Goal: Find contact information: Find contact information

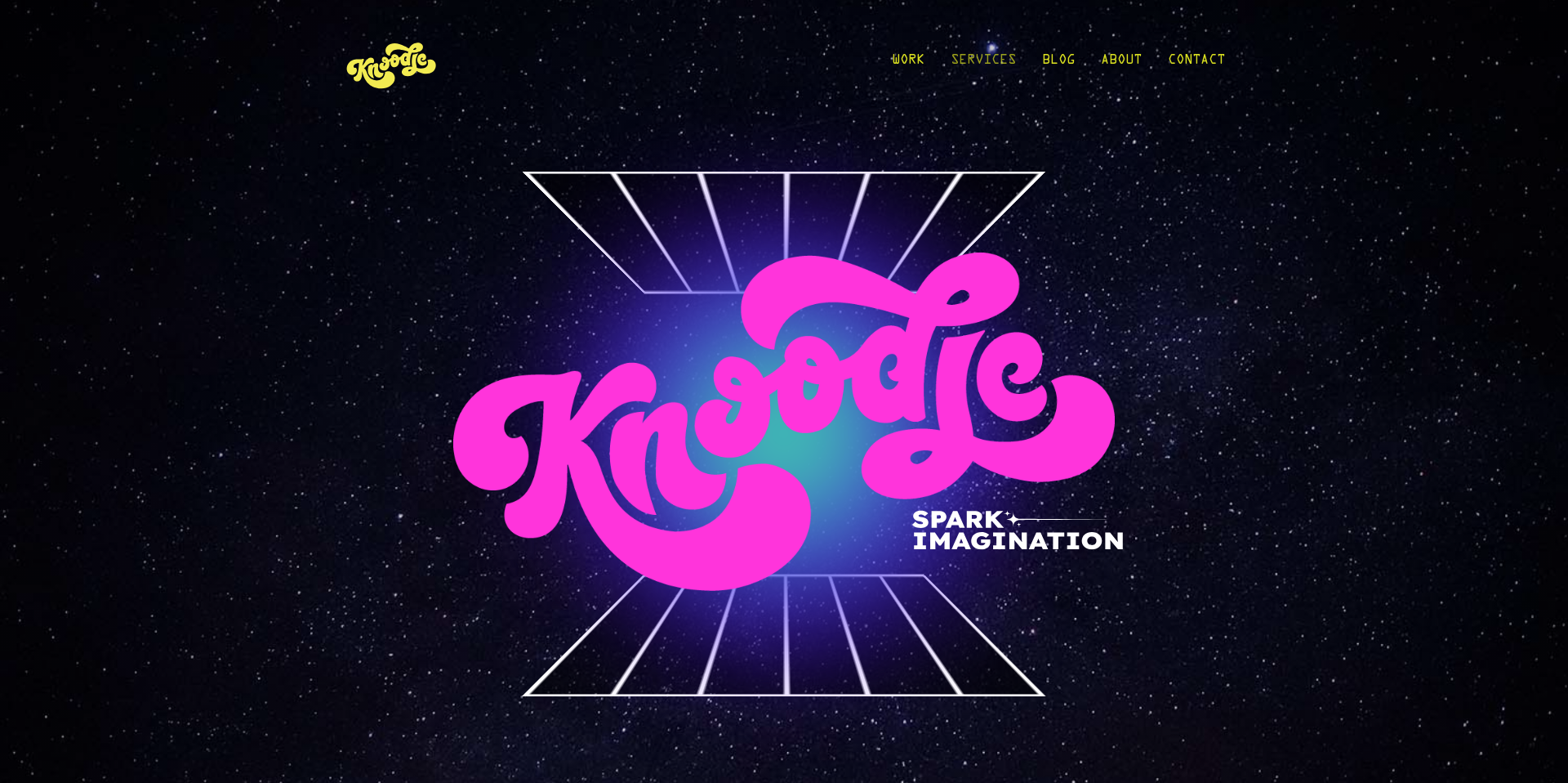
click at [972, 61] on link "Services" at bounding box center [984, 64] width 66 height 76
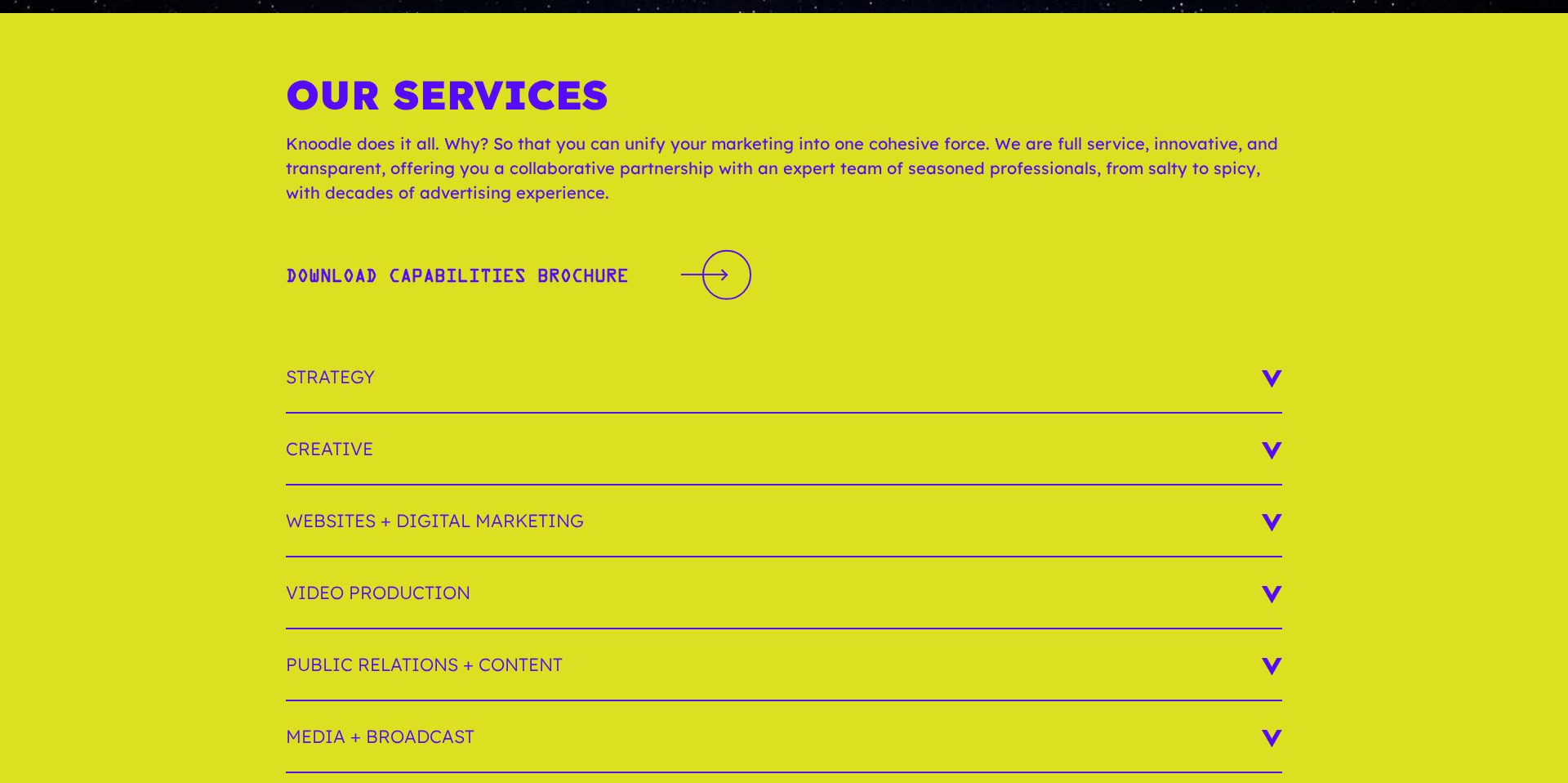
scroll to position [140, 0]
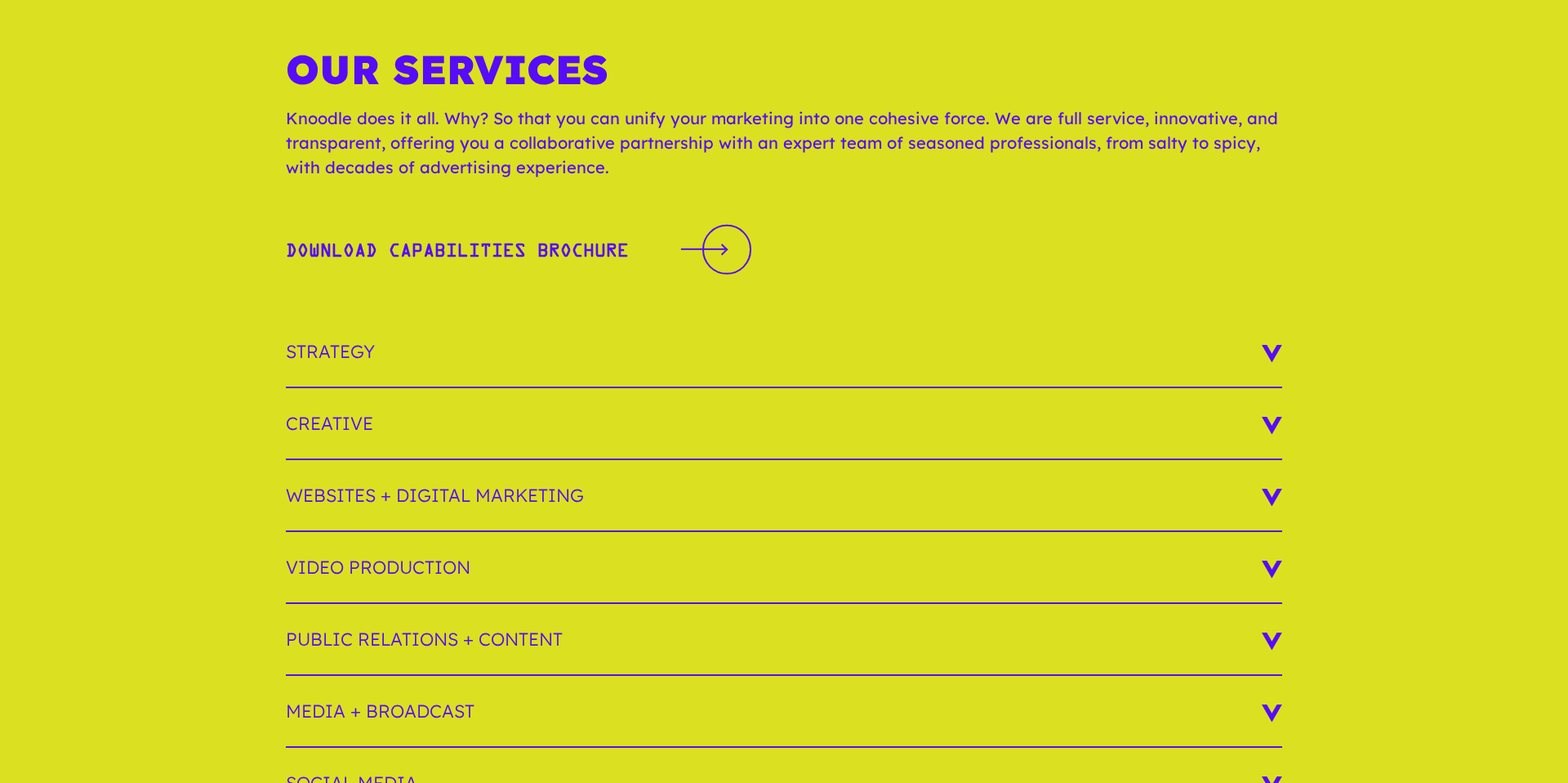
click at [1010, 631] on h3 "Public Relations + Content" at bounding box center [784, 640] width 996 height 72
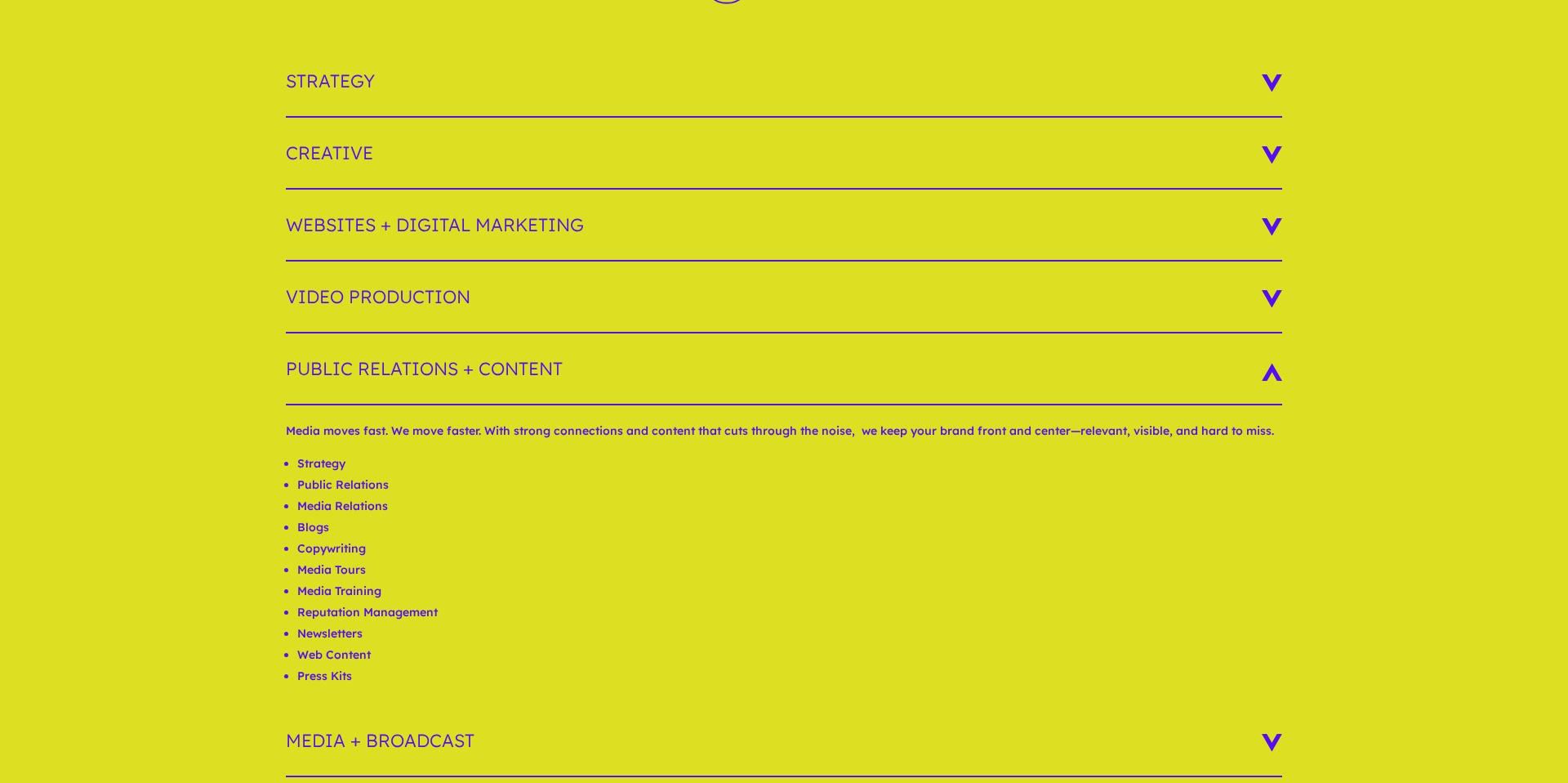
scroll to position [270, 0]
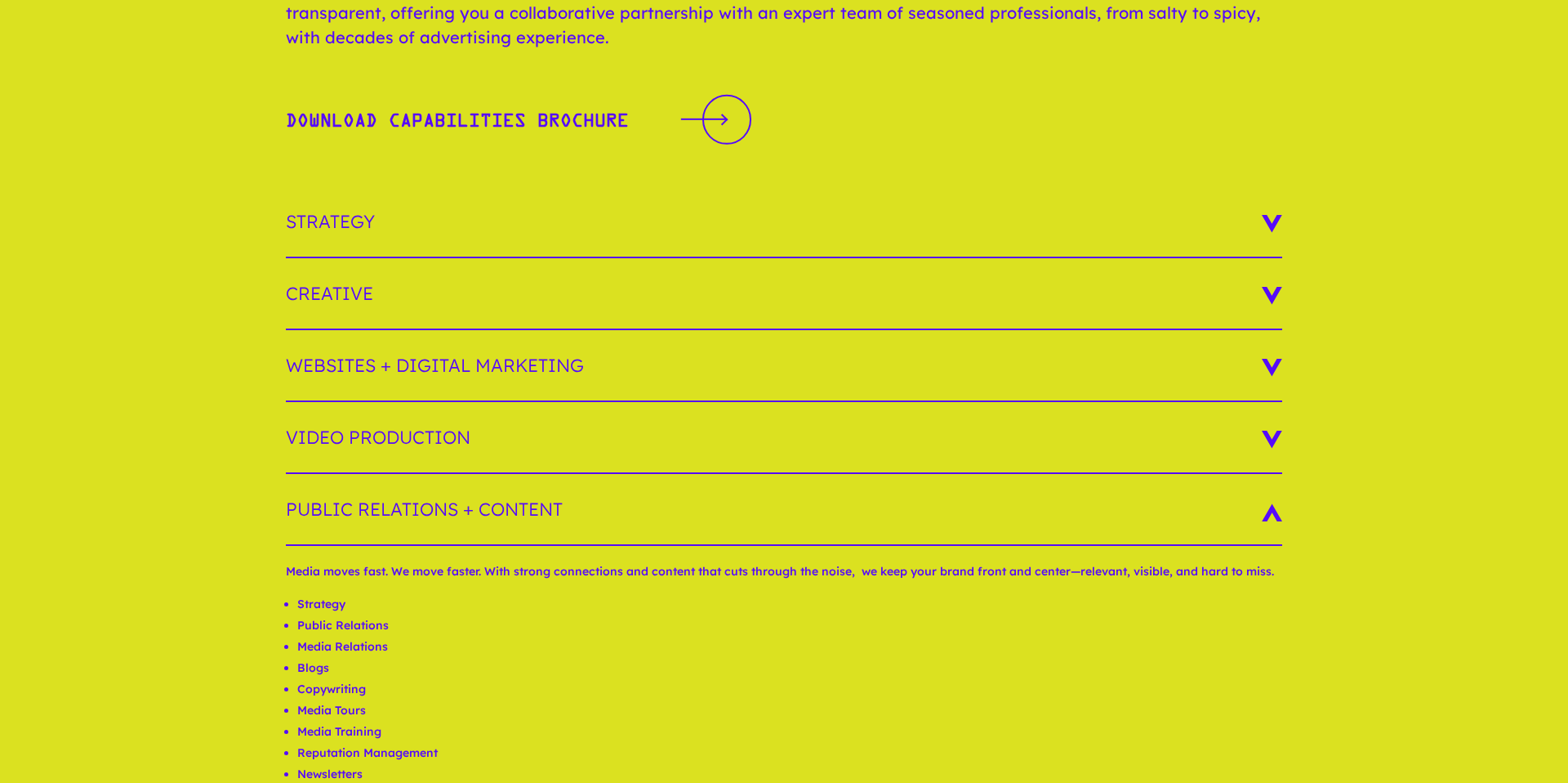
click at [684, 291] on h3 "Creative" at bounding box center [784, 294] width 996 height 72
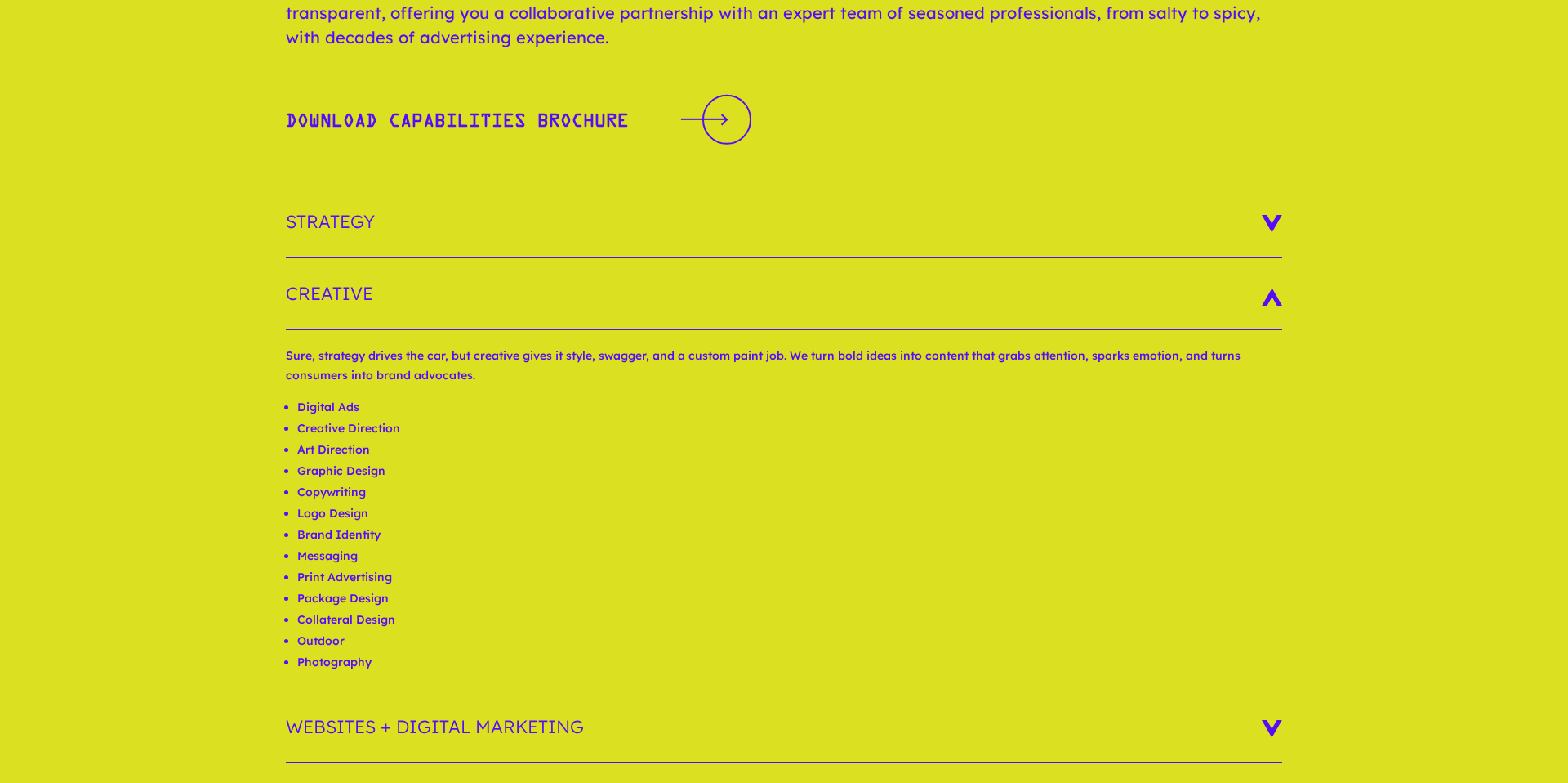
scroll to position [272, 0]
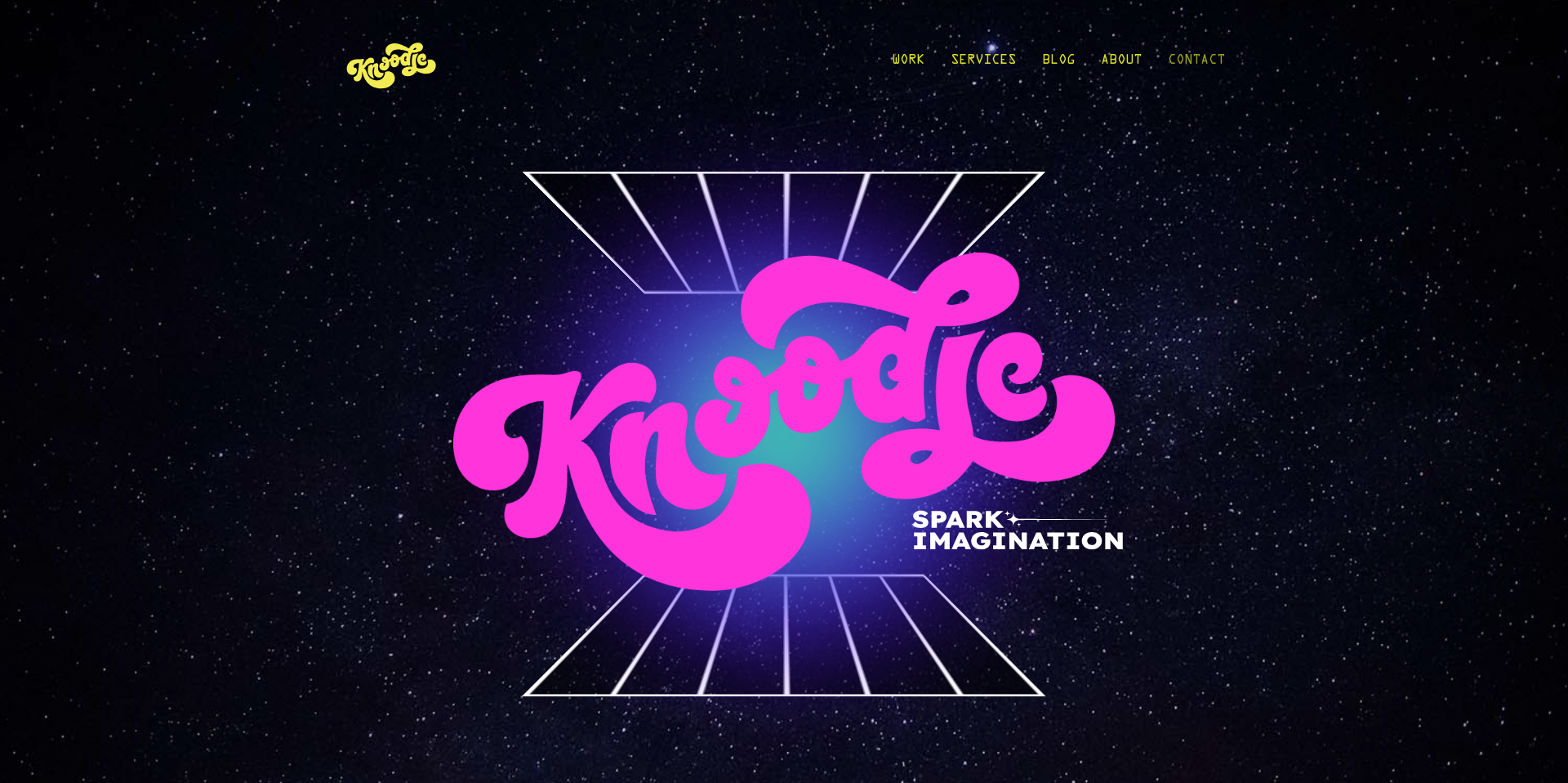
click at [1207, 65] on link "Contact" at bounding box center [1196, 64] width 57 height 76
